Goal: Transaction & Acquisition: Purchase product/service

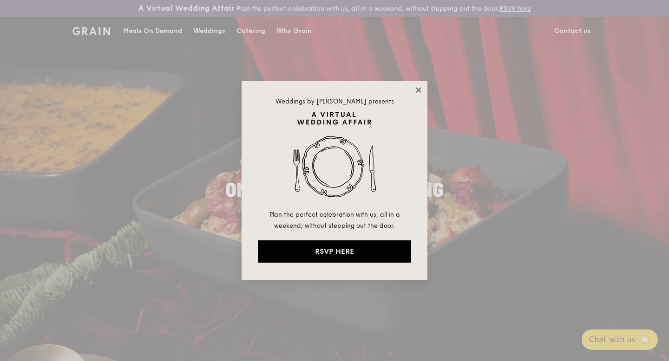
click at [418, 89] on icon at bounding box center [418, 89] width 5 height 5
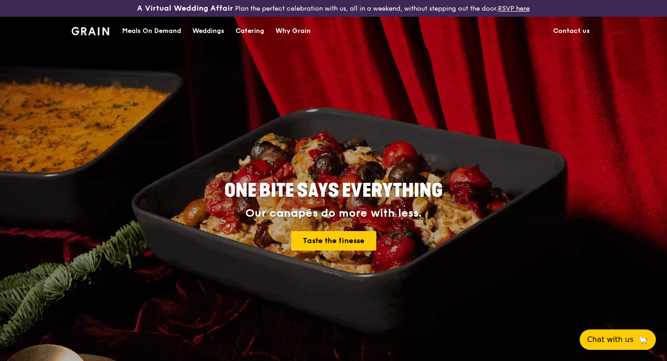
click at [160, 32] on div "Meals On Demand" at bounding box center [151, 31] width 59 height 28
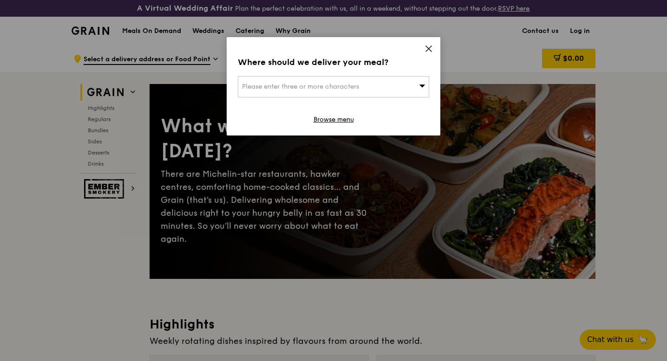
click at [353, 89] on span "Please enter three or more characters" at bounding box center [300, 87] width 117 height 8
click at [426, 48] on icon at bounding box center [429, 49] width 8 height 8
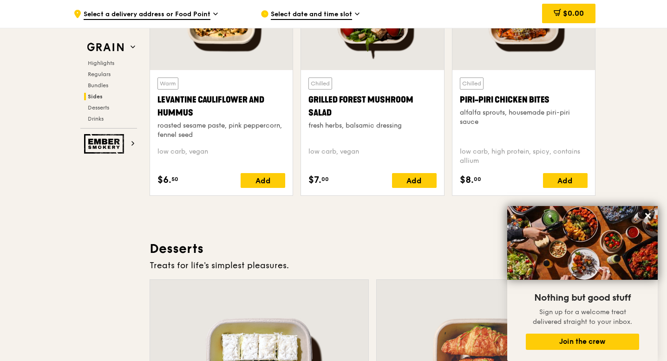
scroll to position [2549, 0]
